Goal: Task Accomplishment & Management: Use online tool/utility

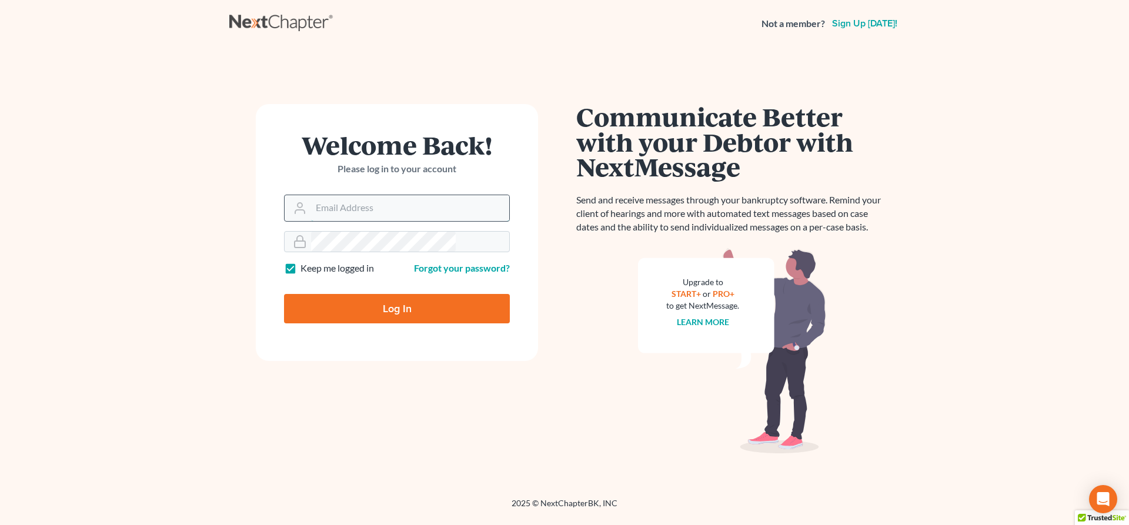
click at [350, 195] on input "Email Address" at bounding box center [410, 208] width 198 height 26
type input "[EMAIL_ADDRESS][DOMAIN_NAME]"
click at [381, 294] on input "Log In" at bounding box center [397, 308] width 226 height 29
type input "Thinking..."
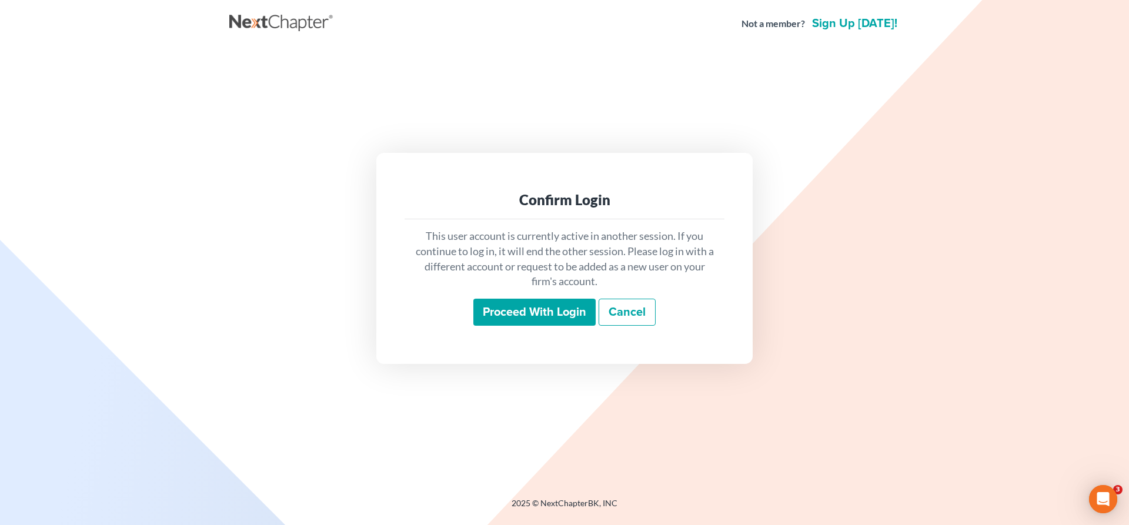
click at [534, 299] on input "Proceed with login" at bounding box center [534, 312] width 122 height 27
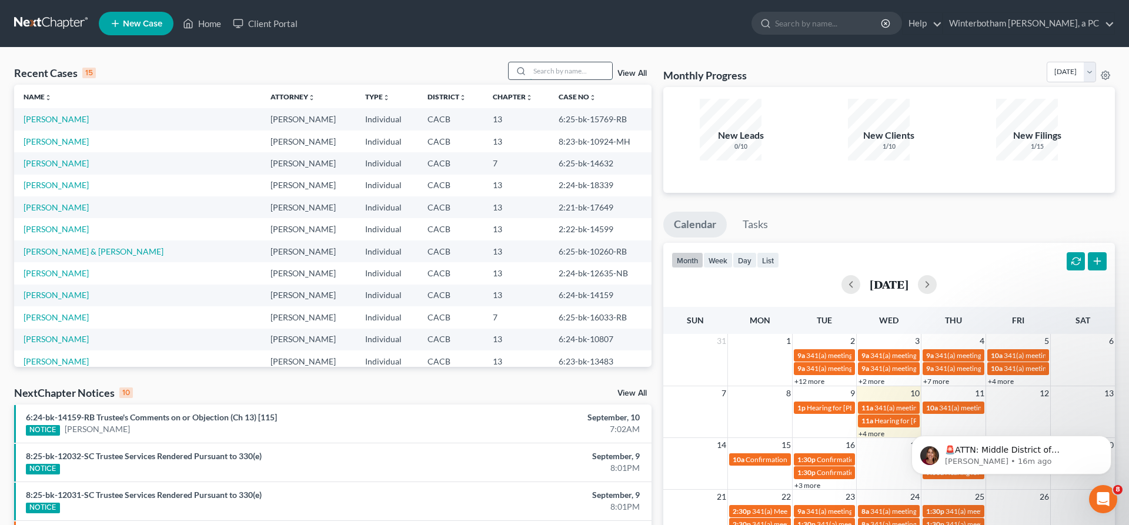
click at [572, 62] on input "search" at bounding box center [571, 70] width 82 height 17
type input "[PERSON_NAME]"
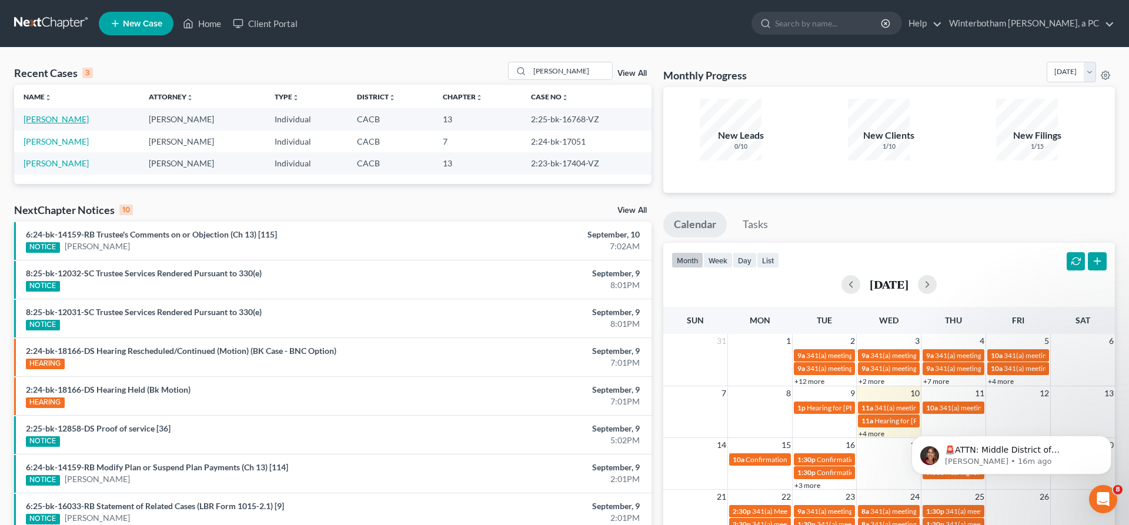
click at [49, 114] on link "[PERSON_NAME]" at bounding box center [56, 119] width 65 height 10
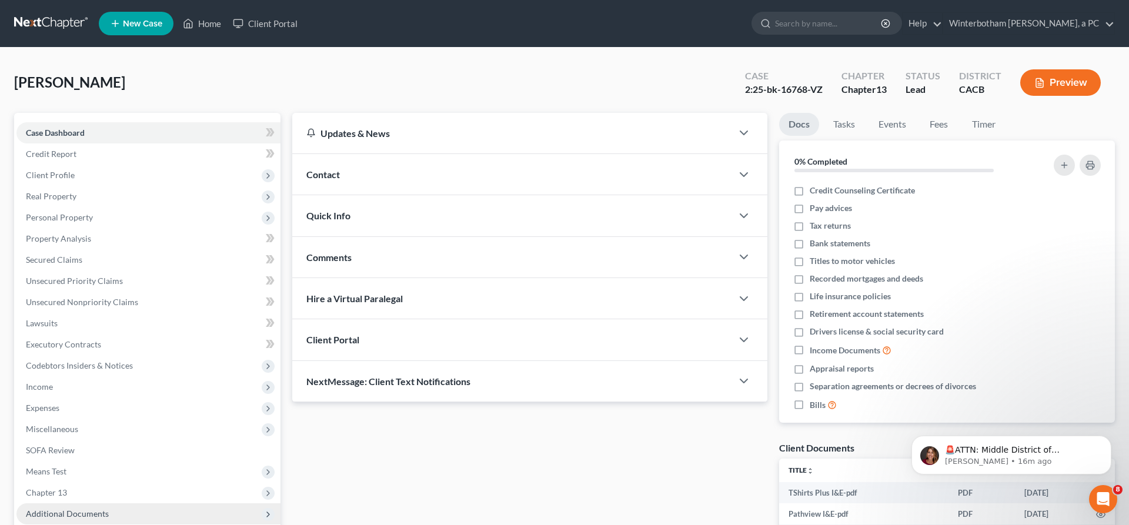
click at [93, 503] on span "Additional Documents" at bounding box center [148, 513] width 264 height 21
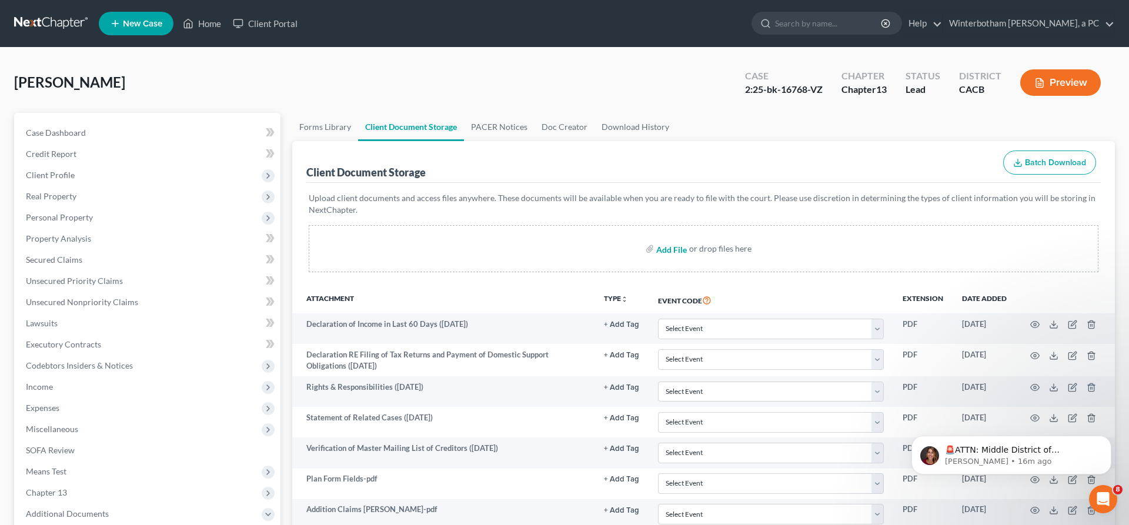
click at [678, 238] on input "file" at bounding box center [670, 248] width 28 height 21
type input "C:\fakepath\[GEOGRAPHIC_DATA][PERSON_NAME].pdf"
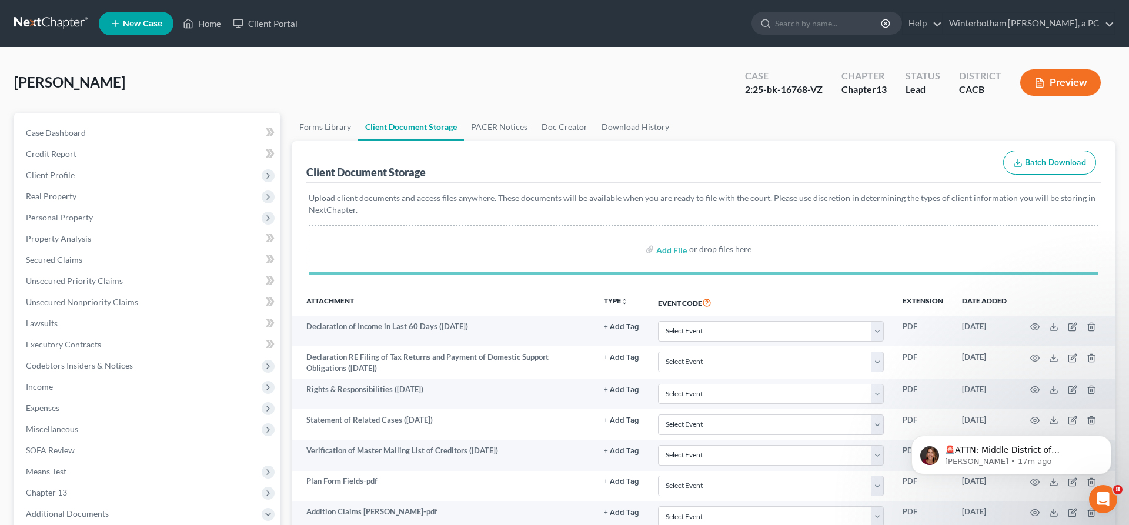
click at [746, 85] on div "[PERSON_NAME] Upgraded Case 2:25-bk-16768-VZ Chapter Chapter 13 Status Lead Dis…" at bounding box center [564, 87] width 1100 height 51
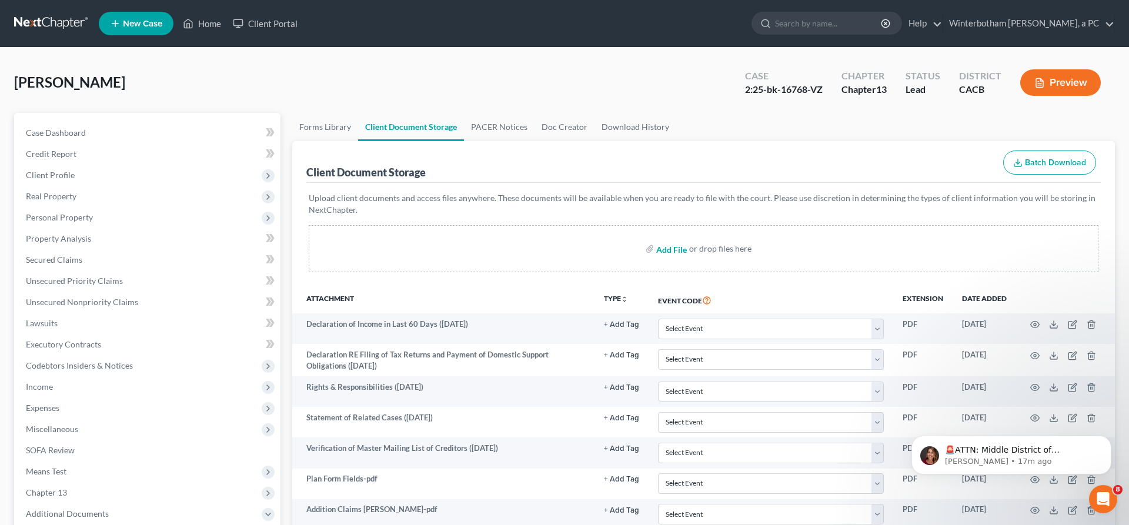
click at [680, 238] on input "file" at bounding box center [670, 248] width 28 height 21
type input "C:\fakepath\[PERSON_NAME] CDL.pdf"
click at [49, 170] on span "Client Profile" at bounding box center [50, 175] width 49 height 10
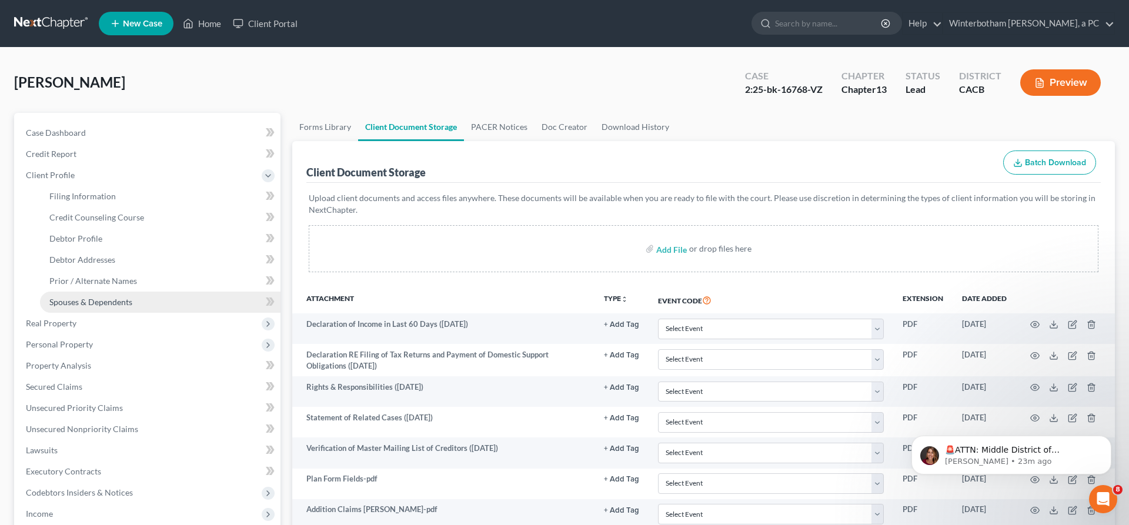
click at [82, 297] on span "Spouses & Dependents" at bounding box center [90, 302] width 83 height 10
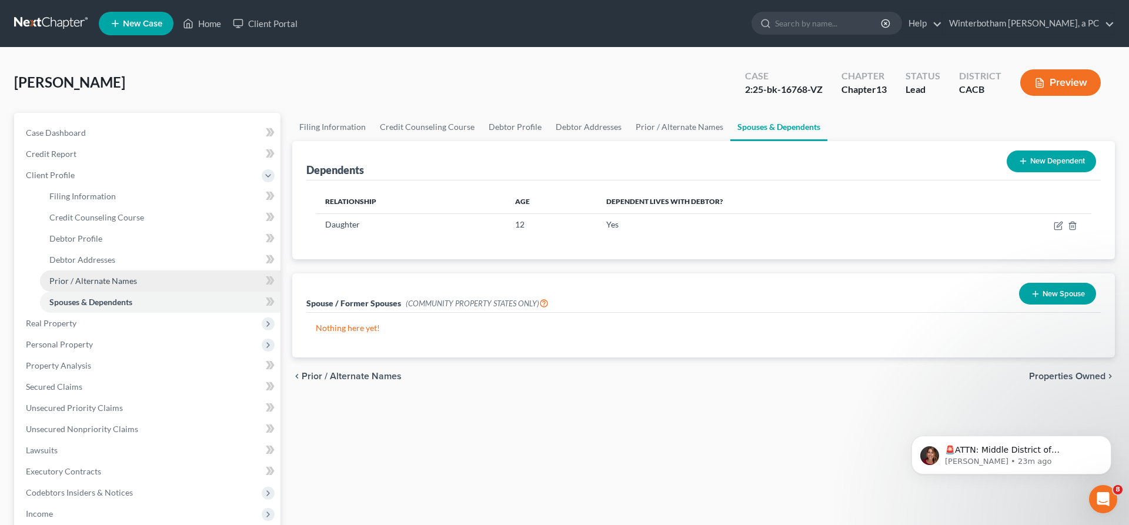
click at [86, 276] on span "Prior / Alternate Names" at bounding box center [93, 281] width 88 height 10
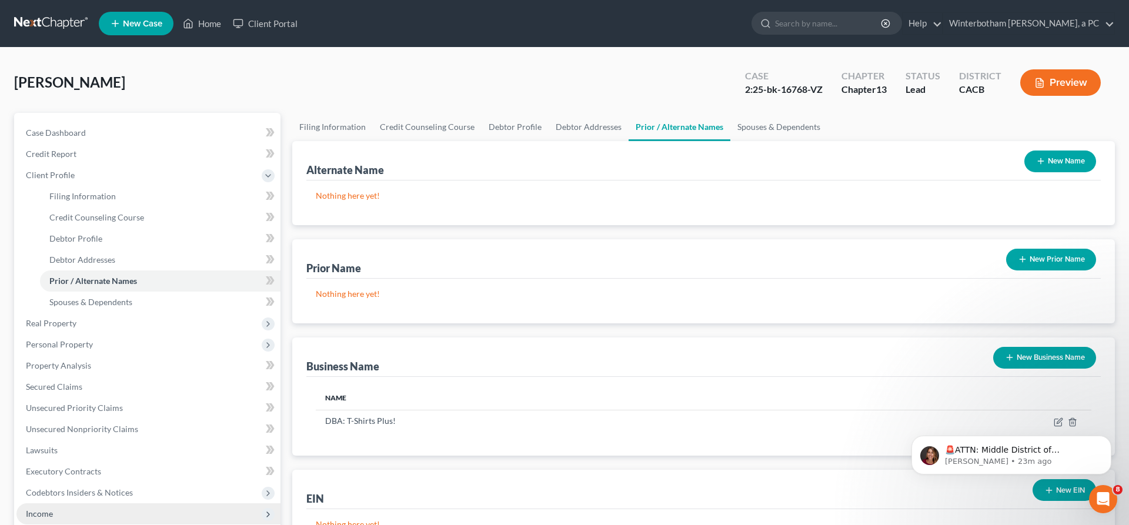
click at [92, 503] on span "Income" at bounding box center [148, 513] width 264 height 21
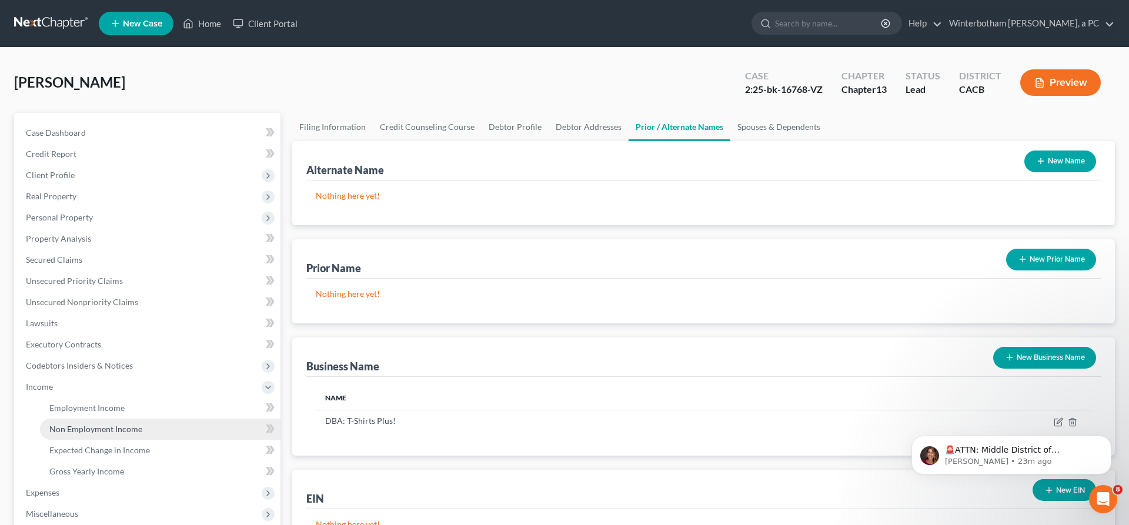
click at [121, 419] on link "Non Employment Income" at bounding box center [160, 429] width 240 height 21
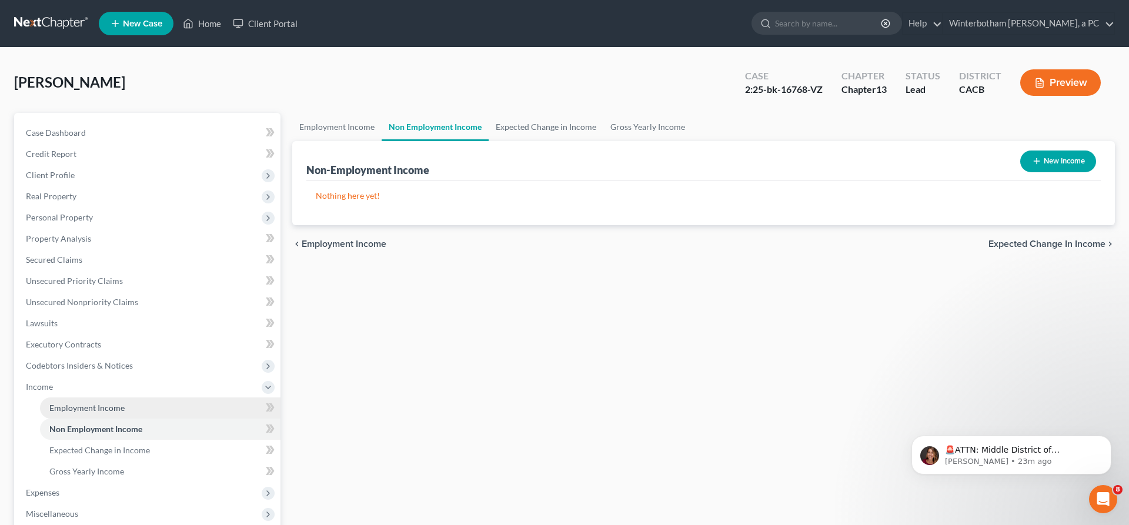
click at [123, 397] on link "Employment Income" at bounding box center [160, 407] width 240 height 21
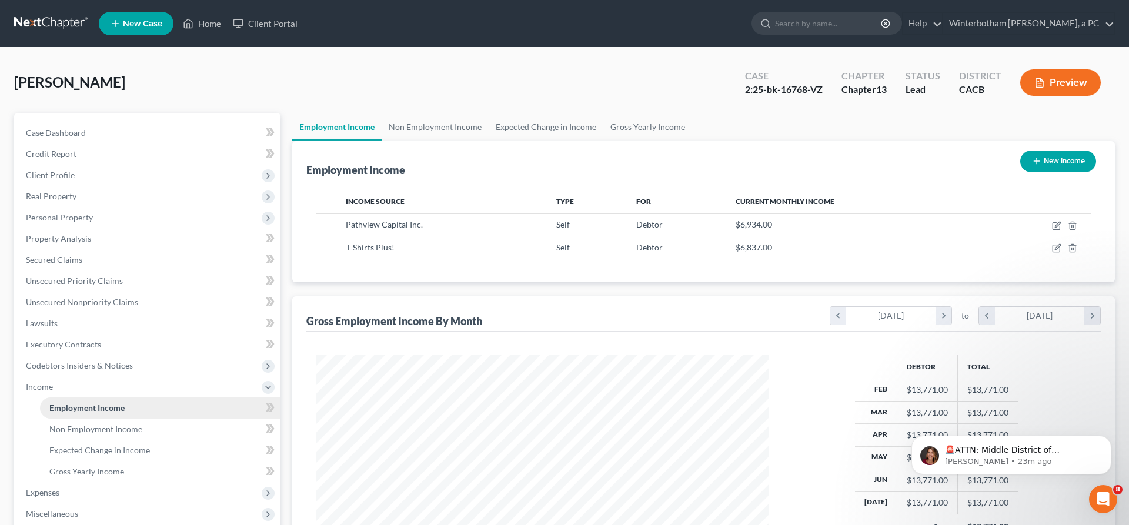
scroll to position [226, 476]
click at [110, 464] on div "Case Dashboard Payments Invoices Payments Payments Credit Report Client Profile…" at bounding box center [147, 366] width 266 height 506
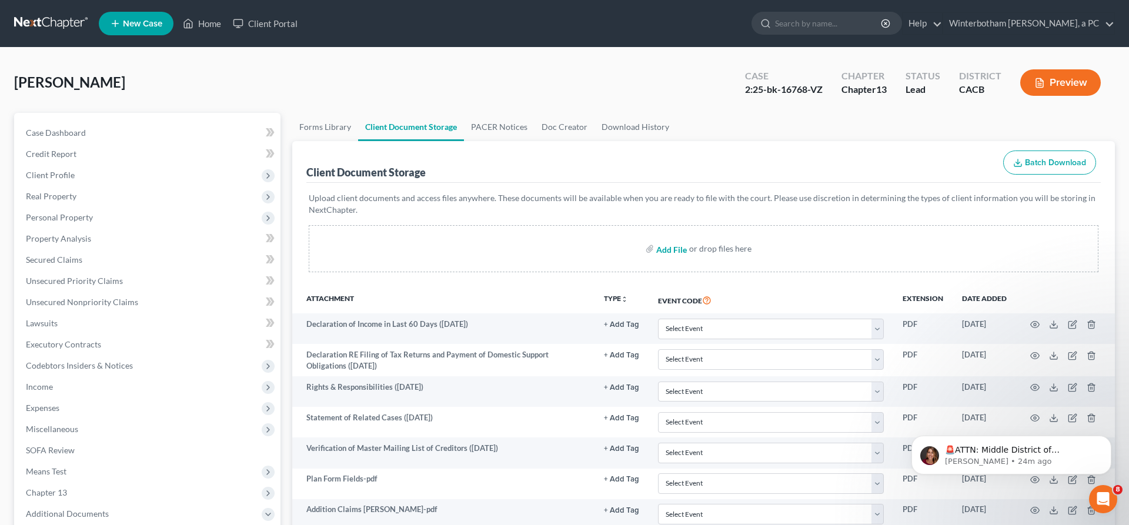
click at [684, 238] on input "file" at bounding box center [670, 248] width 28 height 21
type input "C:\fakepath\[PERSON_NAME] 2023 tax returns.pdf"
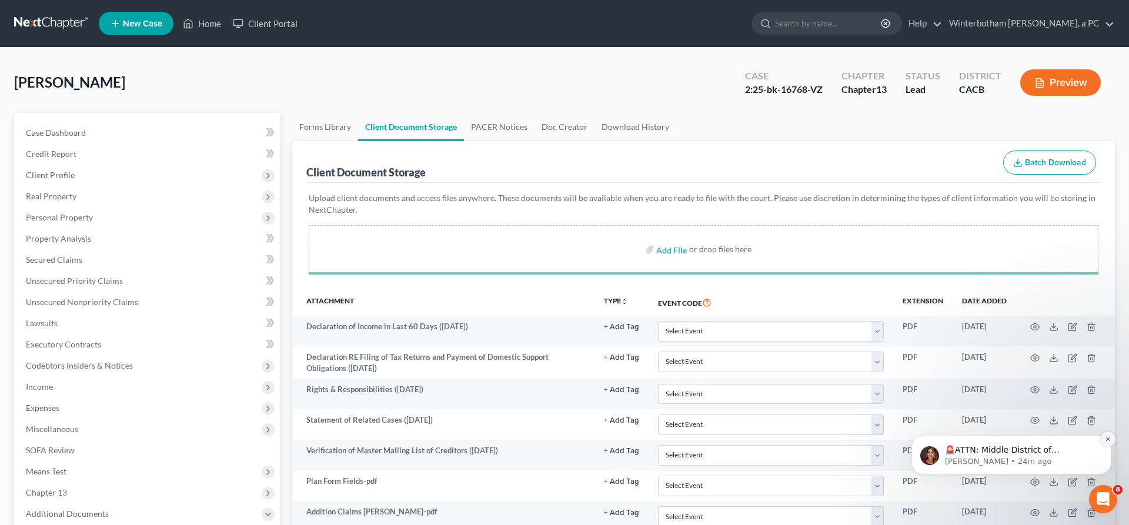
click at [1108, 442] on icon "Dismiss notification" at bounding box center [1108, 439] width 6 height 6
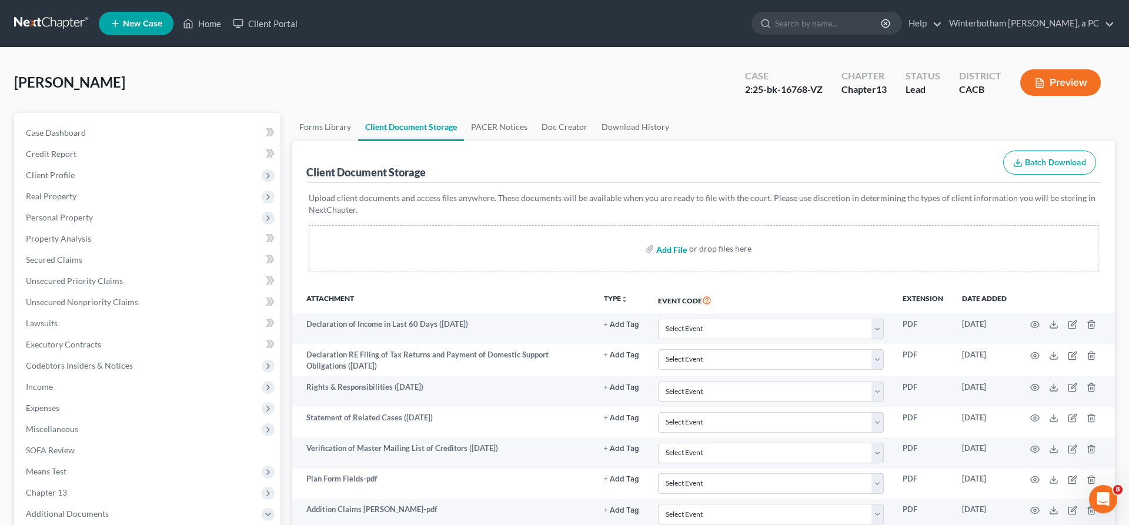
click at [679, 238] on input "file" at bounding box center [670, 248] width 28 height 21
type input "C:\fakepath\[PERSON_NAME] P&Ls PathviewCapital.pdf"
click at [689, 240] on label "Add File" at bounding box center [672, 250] width 33 height 21
click at [677, 238] on input "file" at bounding box center [670, 248] width 28 height 21
type input "C:\fakepath\[PERSON_NAME] P&Ls TshirtsPlus.pdf"
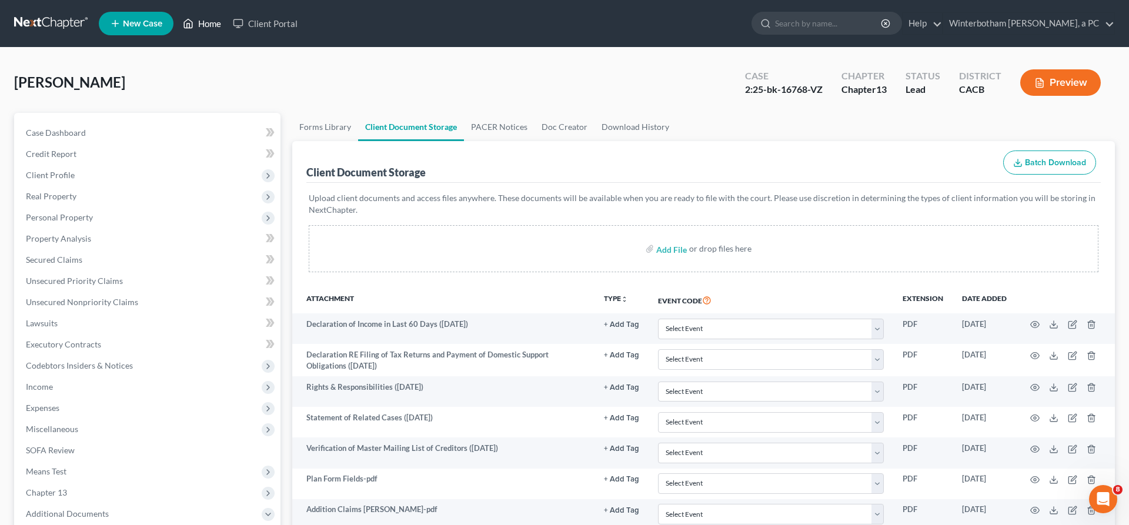
click at [177, 22] on link "Home" at bounding box center [202, 23] width 50 height 21
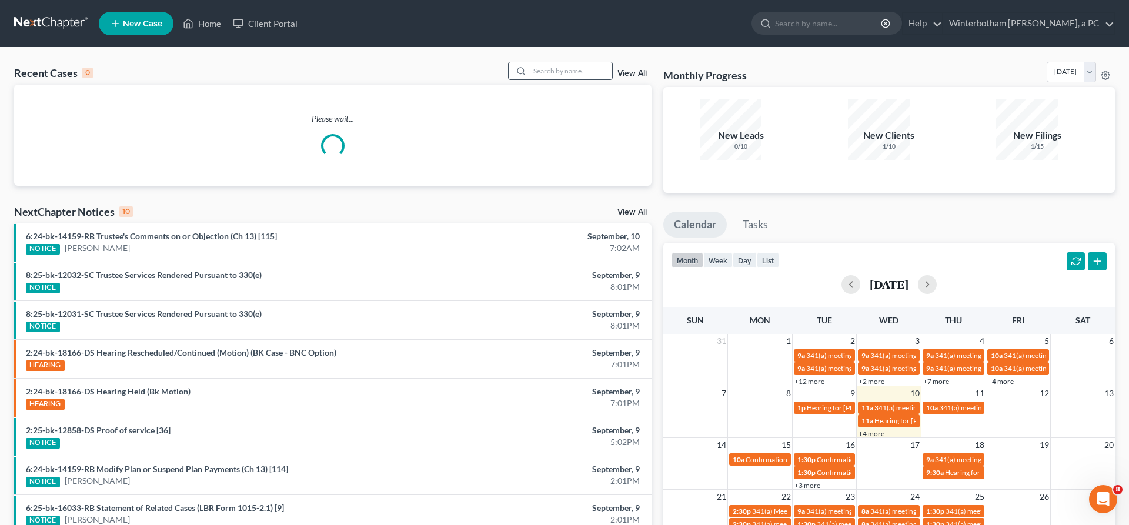
click at [611, 62] on input "search" at bounding box center [571, 70] width 82 height 17
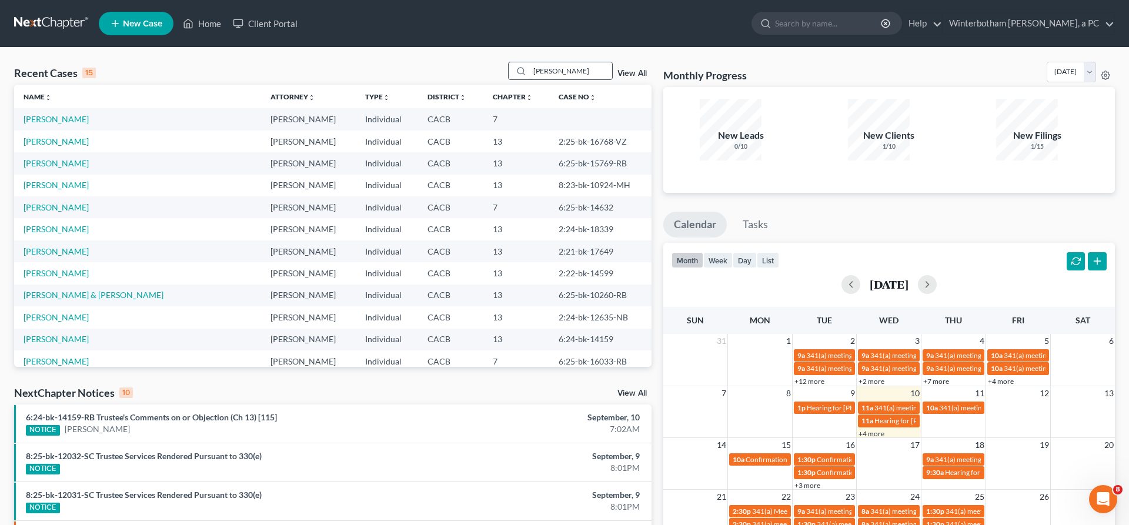
type input "[PERSON_NAME]"
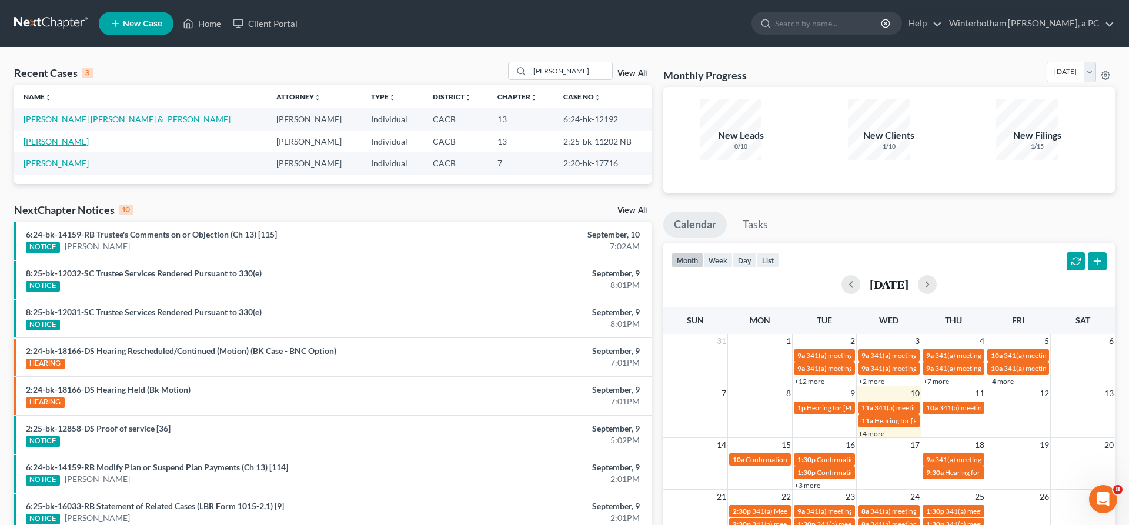
click at [58, 136] on link "[PERSON_NAME]" at bounding box center [56, 141] width 65 height 10
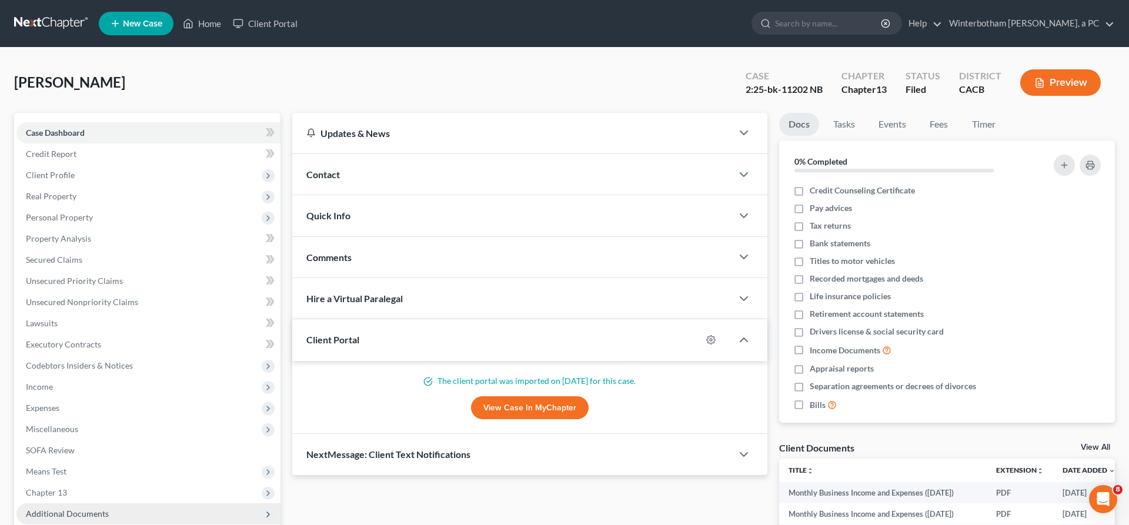
click at [57, 508] on span "Additional Documents" at bounding box center [67, 513] width 83 height 10
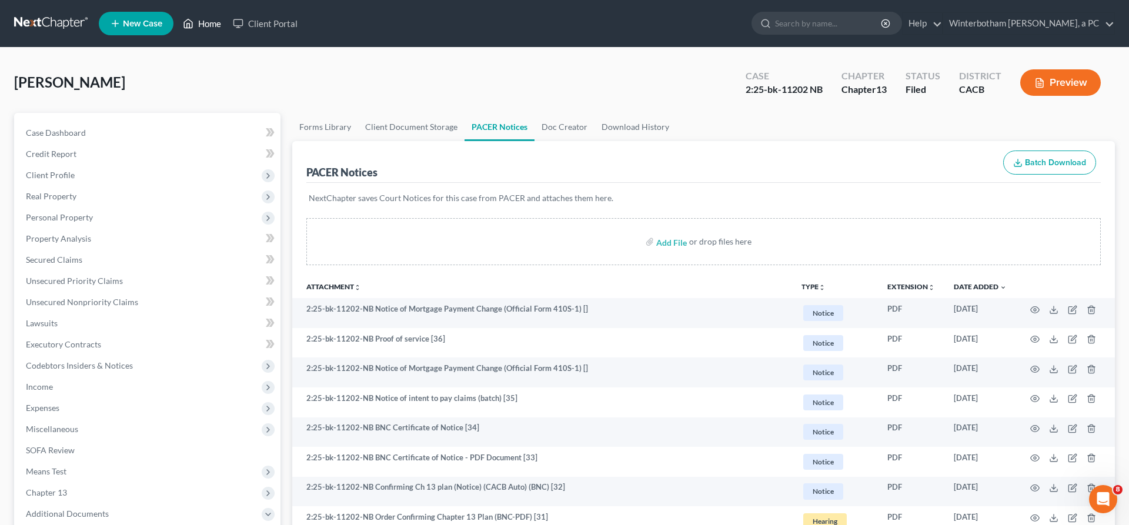
click at [177, 21] on link "Home" at bounding box center [202, 23] width 50 height 21
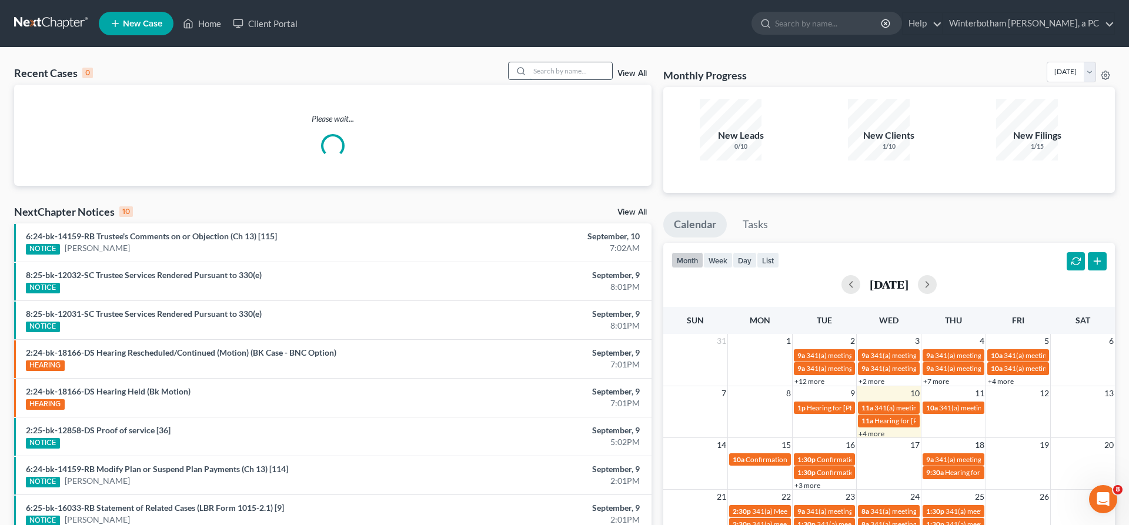
click at [580, 62] on input "search" at bounding box center [571, 70] width 82 height 17
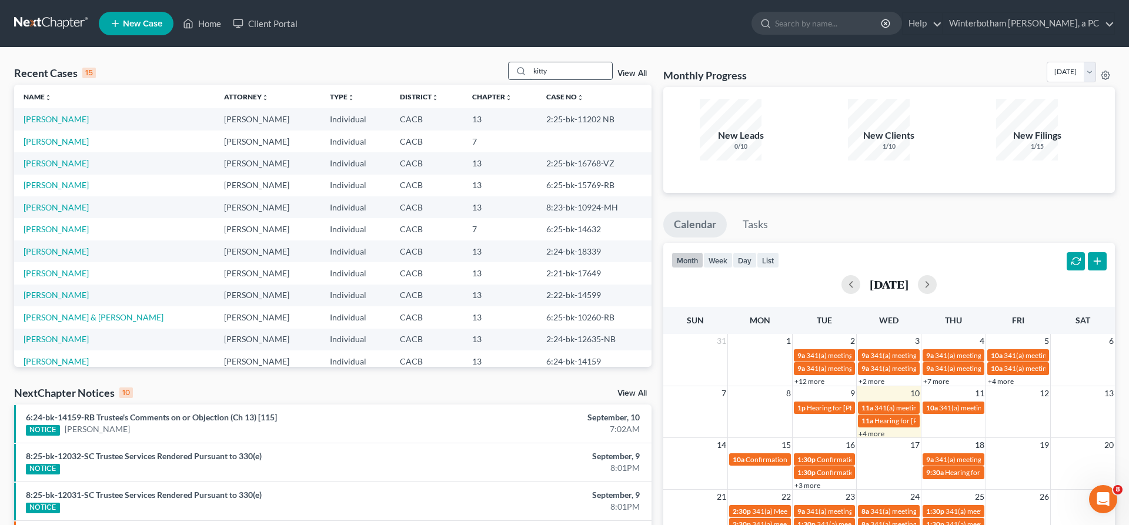
type input "kitty"
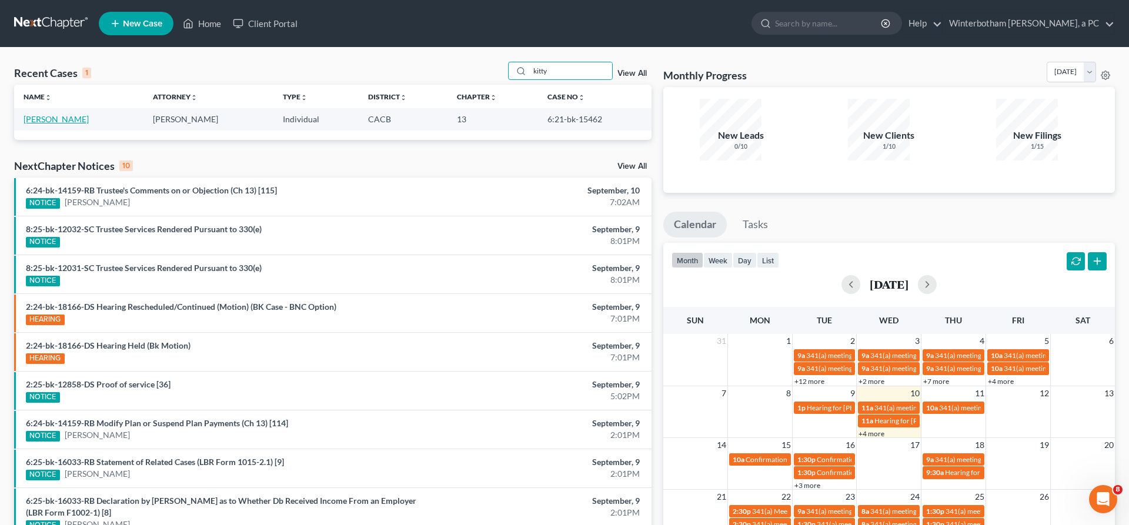
click at [26, 114] on link "[PERSON_NAME]" at bounding box center [56, 119] width 65 height 10
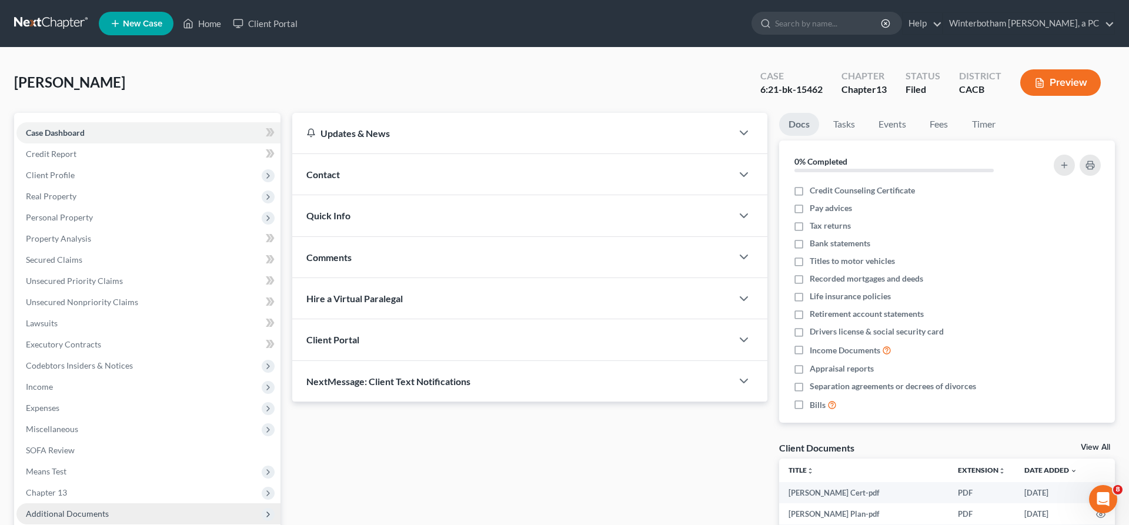
click at [96, 503] on span "Additional Documents" at bounding box center [148, 513] width 264 height 21
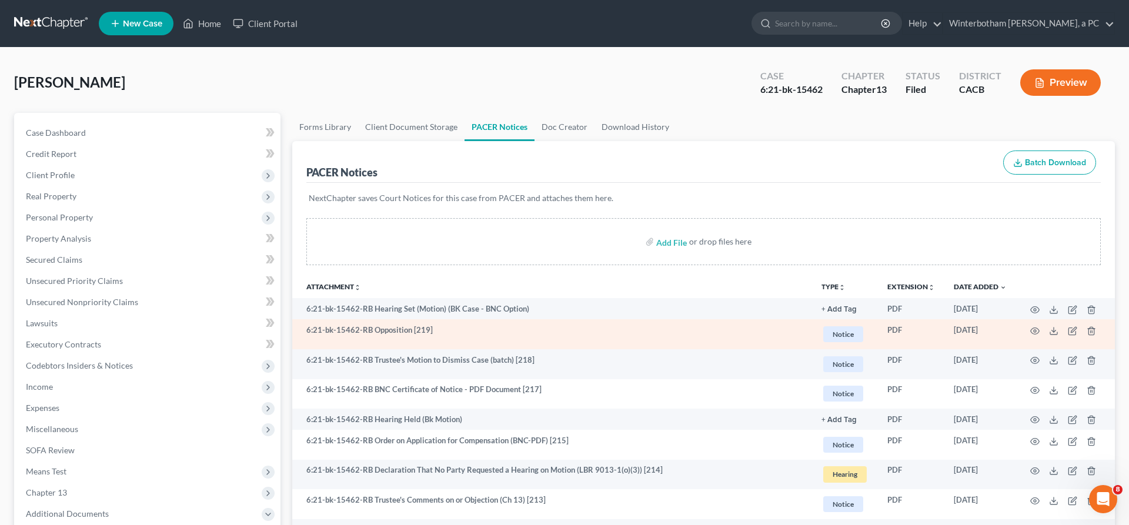
click at [588, 319] on td "6:21-bk-15462-RB Opposition [219]" at bounding box center [552, 334] width 520 height 30
click at [1058, 326] on icon at bounding box center [1053, 330] width 9 height 9
